Goal: Information Seeking & Learning: Learn about a topic

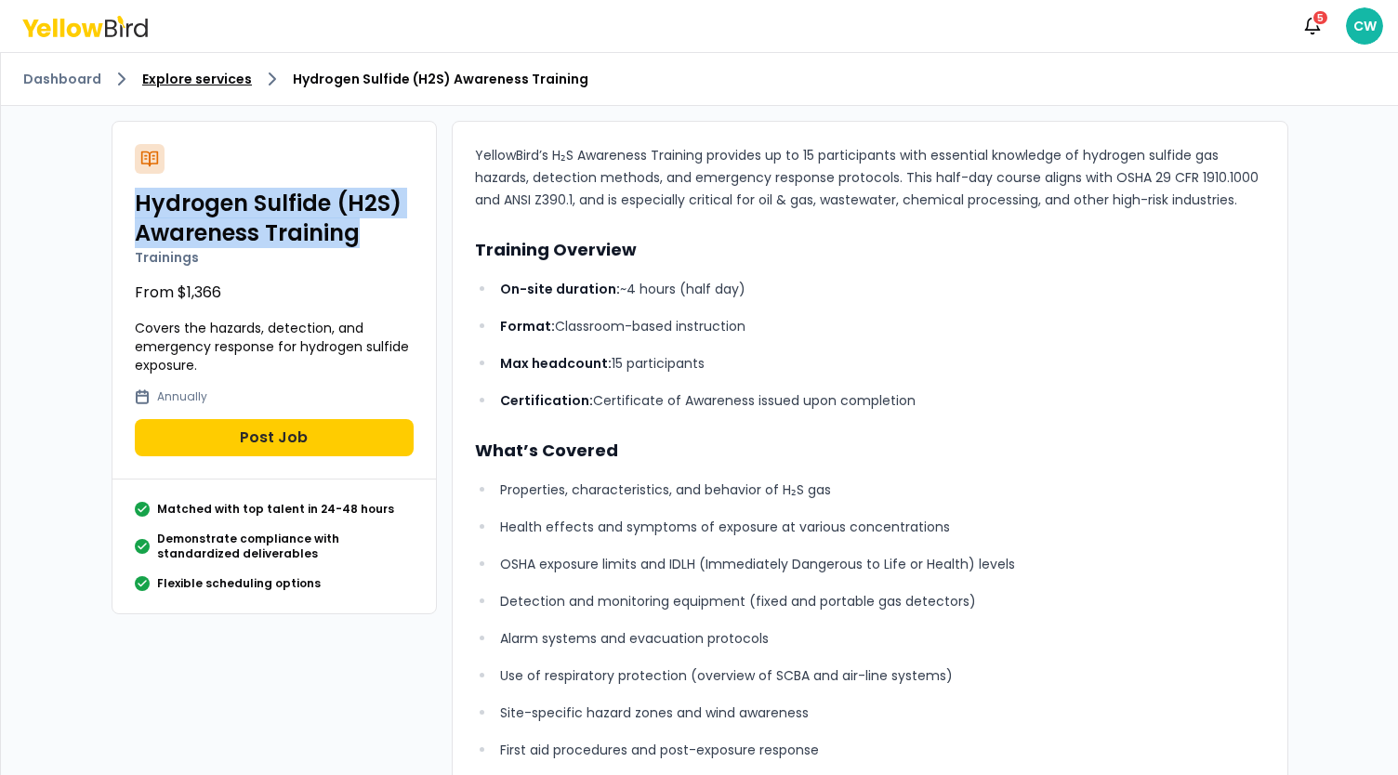
click at [211, 81] on link "Explore services" at bounding box center [197, 79] width 110 height 19
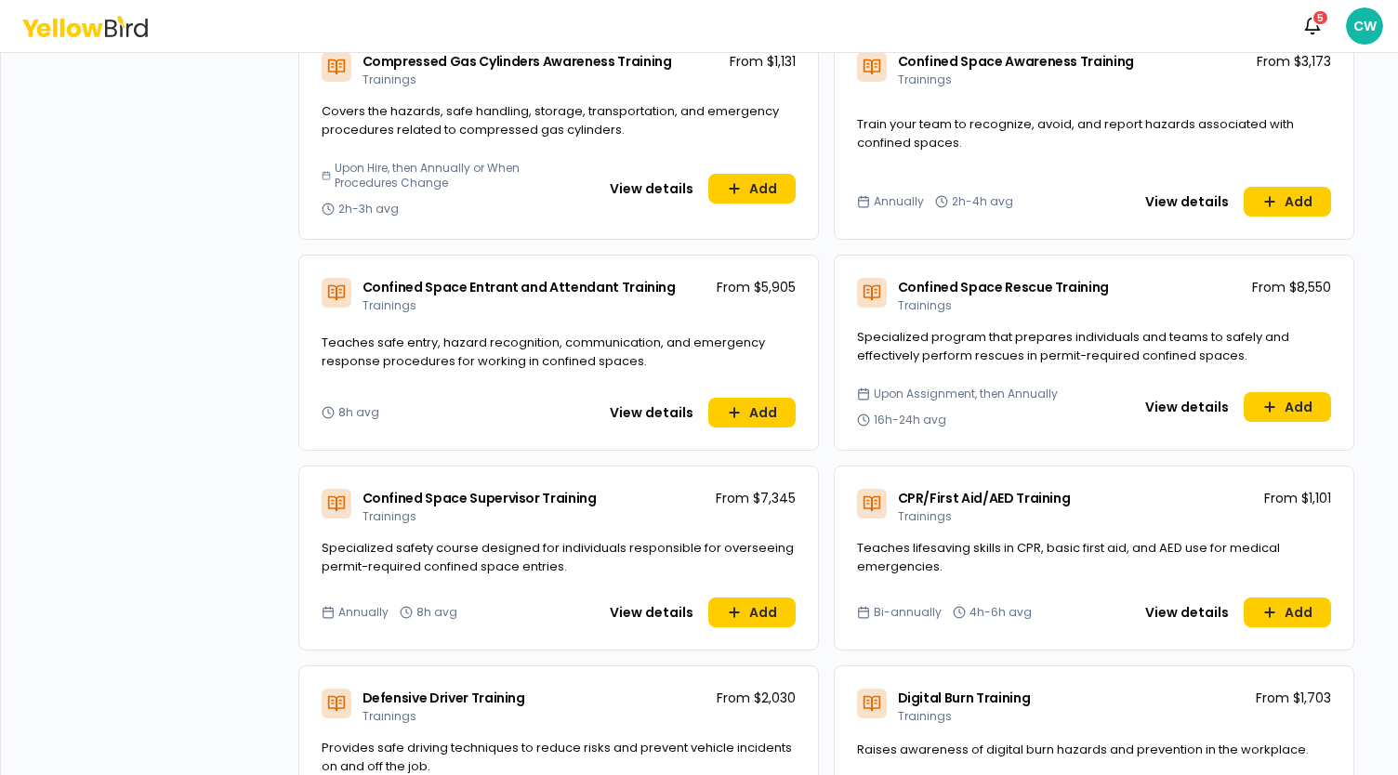
scroll to position [930, 0]
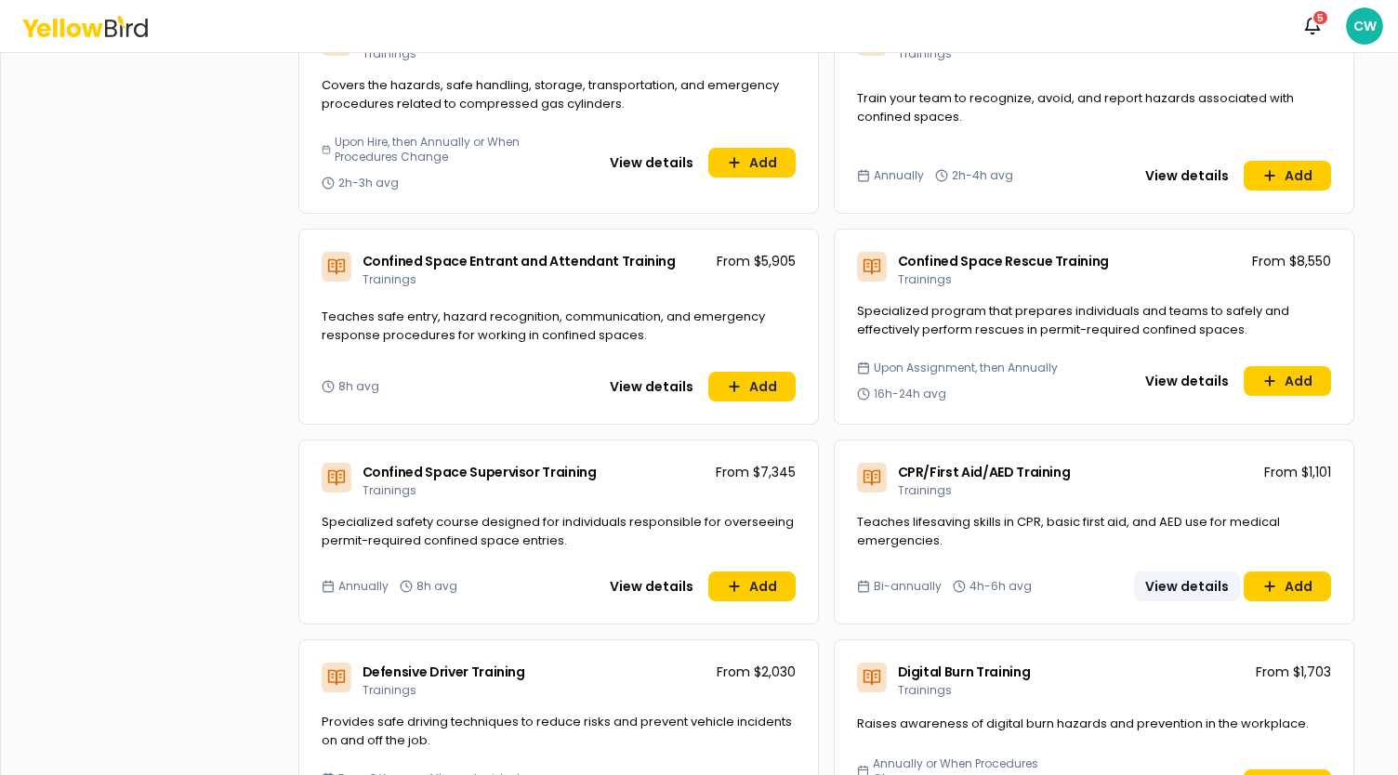
click at [1180, 579] on button "View details" at bounding box center [1187, 587] width 106 height 30
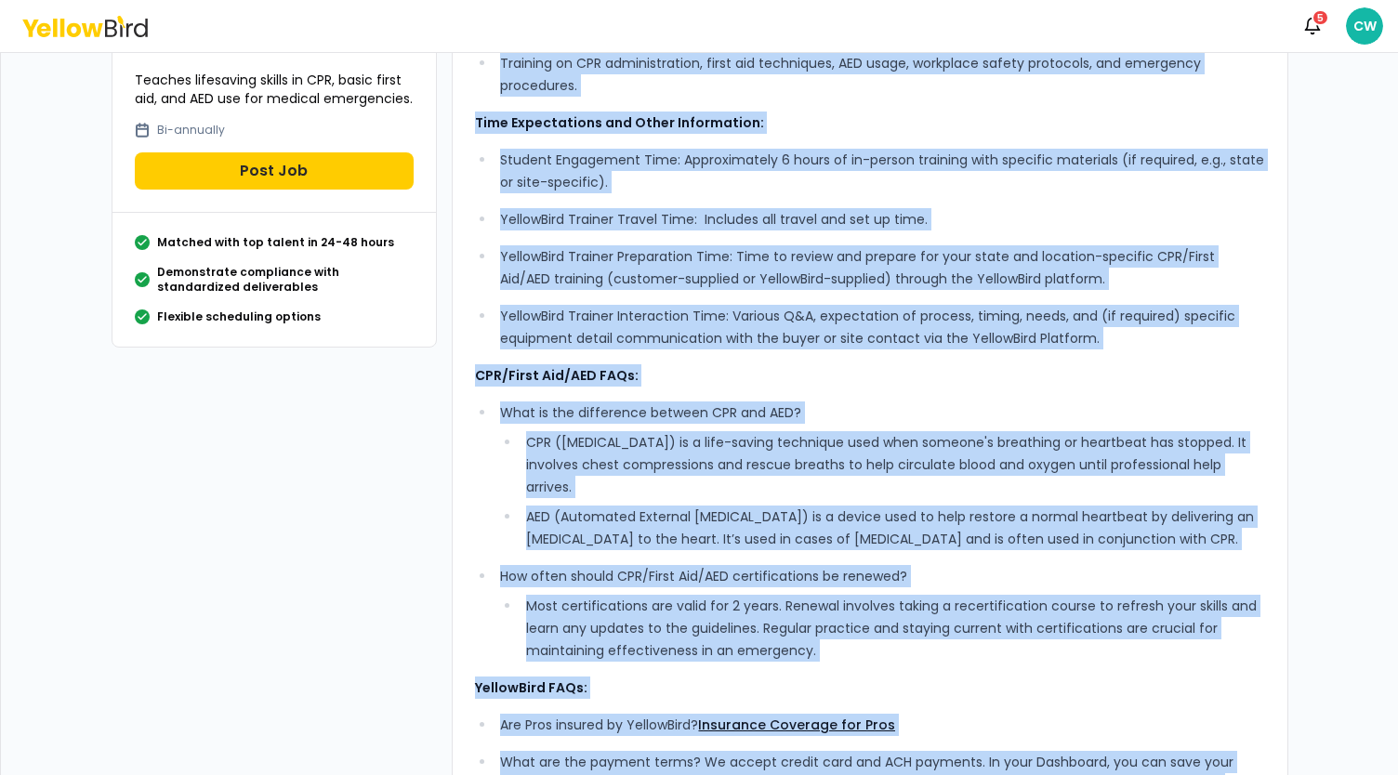
scroll to position [468, 0]
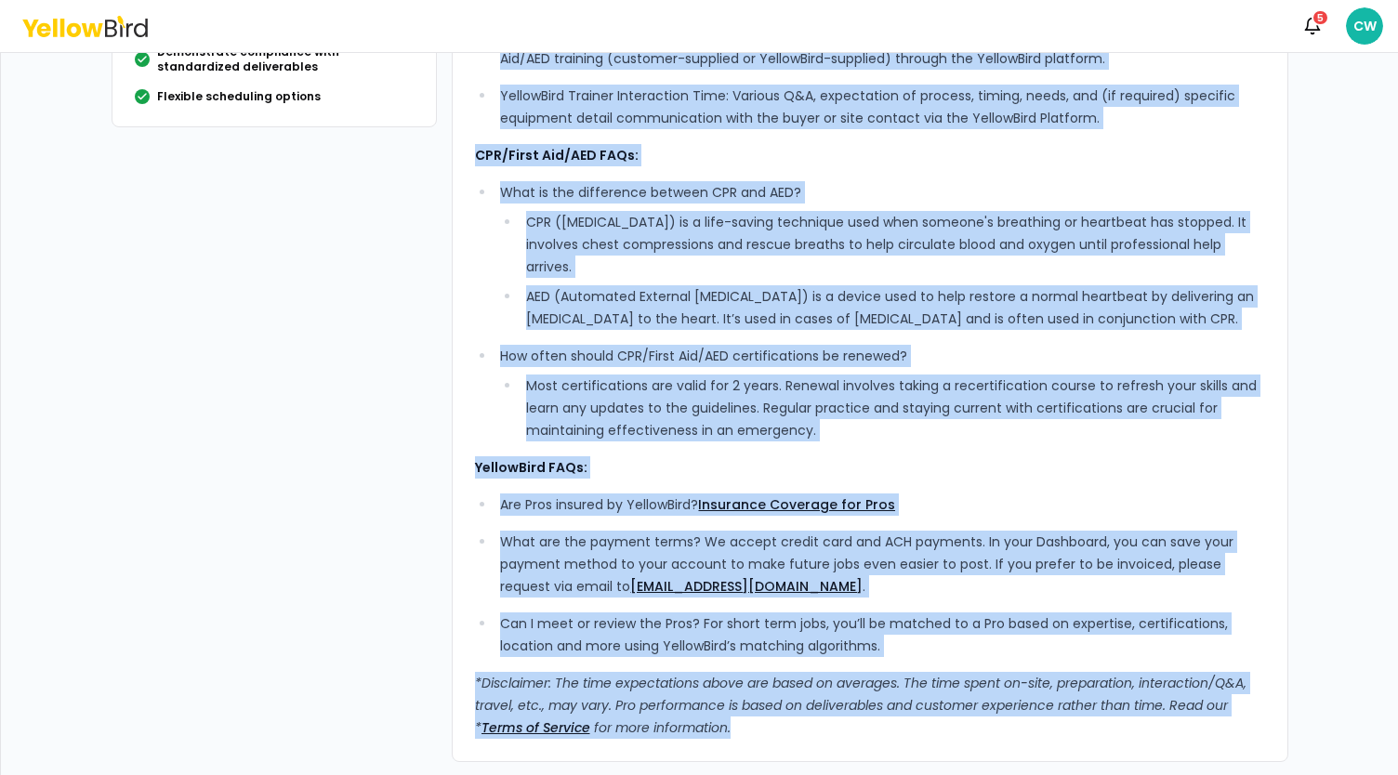
drag, startPoint x: 469, startPoint y: 147, endPoint x: 638, endPoint y: 692, distance: 571.0
click at [778, 736] on div "What’s Included: Comprehensive, experienced, standards-based instruction, ensur…" at bounding box center [870, 207] width 790 height 1063
copy div "Lore’i Dolorsit: Ametconsectet, adipiscinge, seddoeius-tempo incididuntu, labor…"
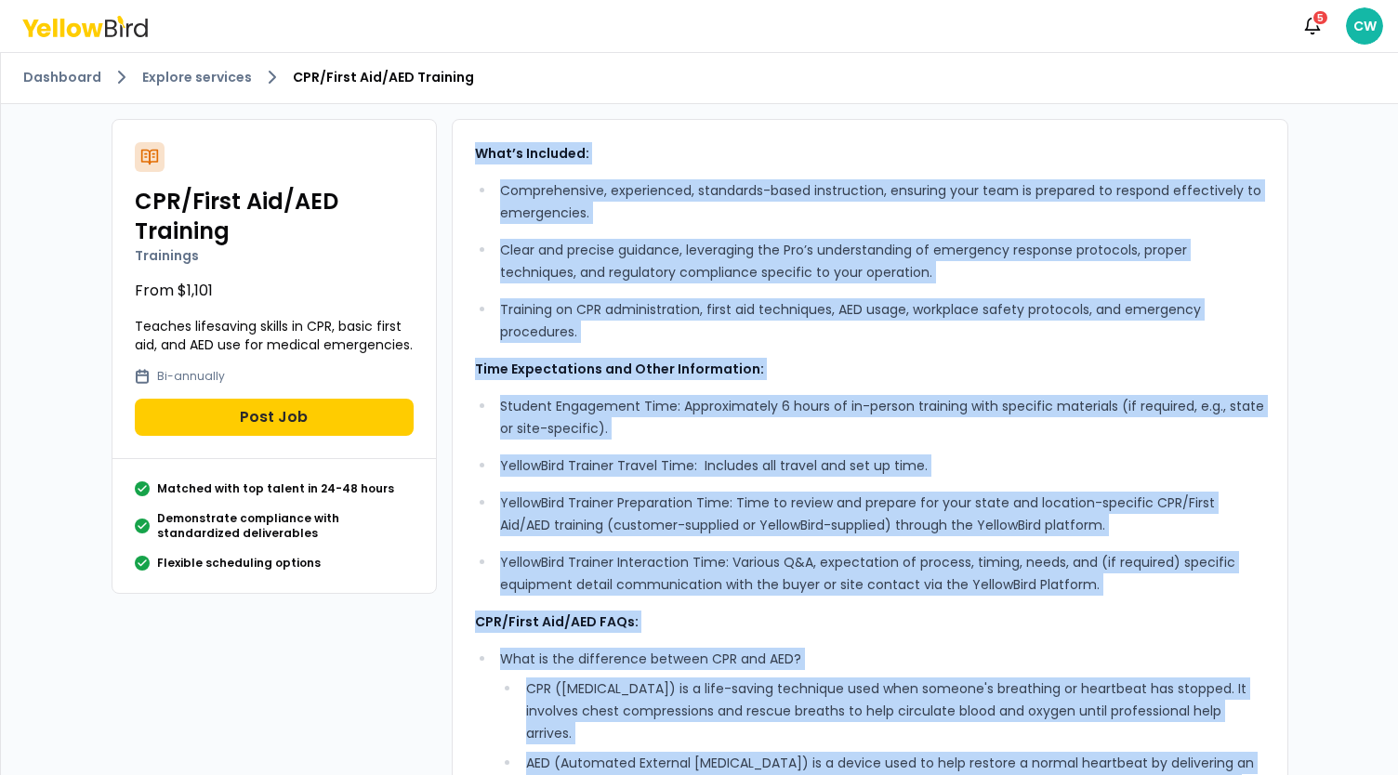
scroll to position [0, 0]
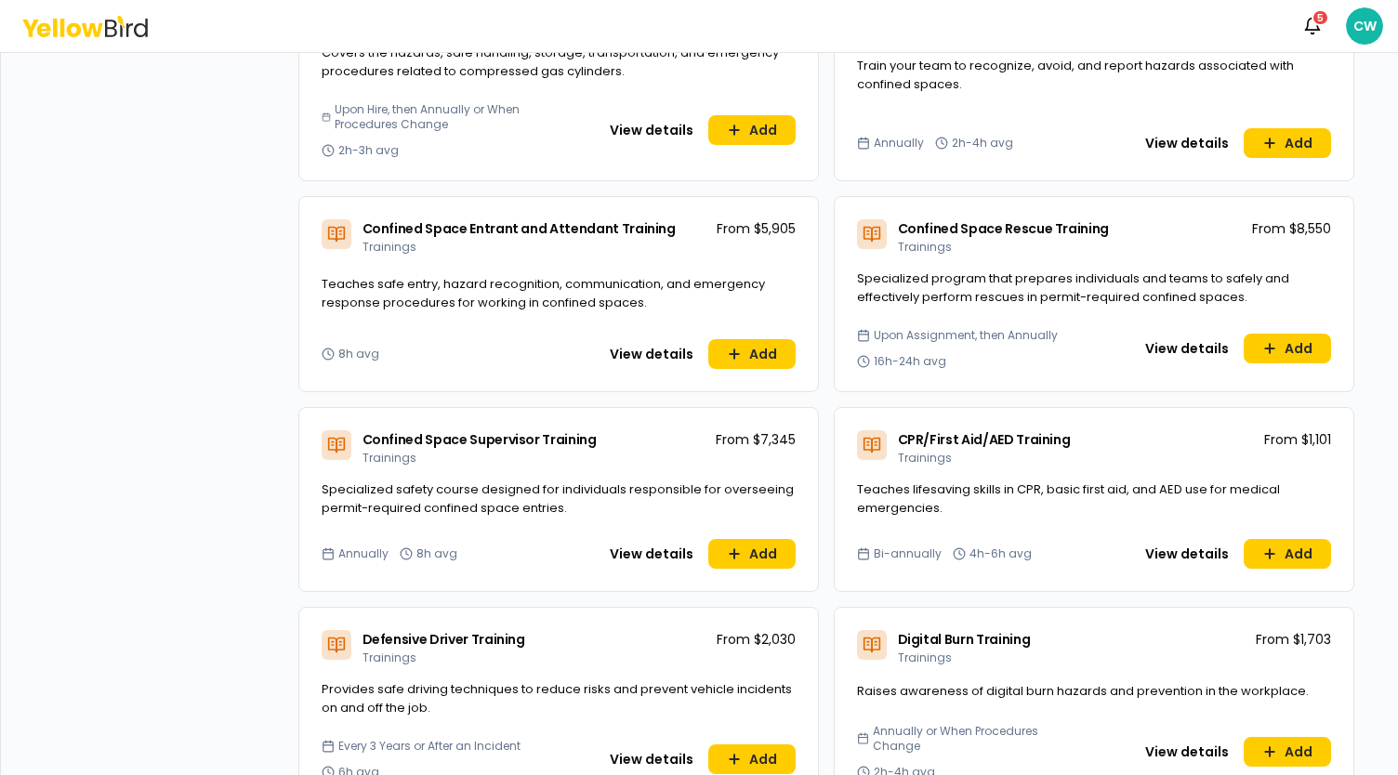
scroll to position [1115, 0]
